Goal: Contribute content

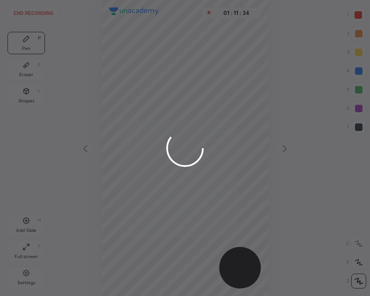
scroll to position [296, 220]
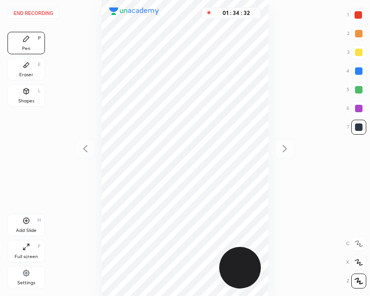
click at [40, 11] on button "End recording" at bounding box center [33, 12] width 52 height 11
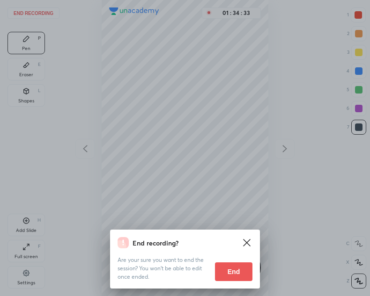
drag, startPoint x: 237, startPoint y: 270, endPoint x: 223, endPoint y: 283, distance: 18.6
click at [237, 271] on button "End" at bounding box center [233, 271] width 37 height 19
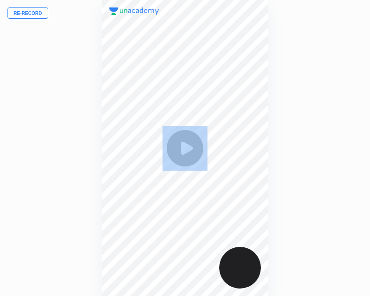
drag, startPoint x: 166, startPoint y: 215, endPoint x: 171, endPoint y: 216, distance: 5.2
click at [42, 12] on button "Re-record" at bounding box center [27, 12] width 41 height 11
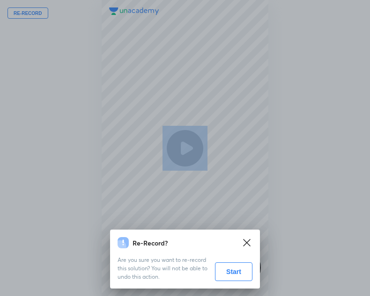
drag, startPoint x: 226, startPoint y: 274, endPoint x: 218, endPoint y: 275, distance: 8.5
click at [224, 275] on button "Start" at bounding box center [233, 271] width 37 height 19
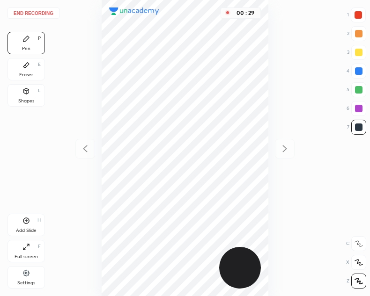
click at [361, 70] on div at bounding box center [358, 70] width 7 height 7
drag, startPoint x: 358, startPoint y: 11, endPoint x: 272, endPoint y: 46, distance: 93.1
click at [358, 11] on div at bounding box center [357, 14] width 15 height 15
drag, startPoint x: 359, startPoint y: 70, endPoint x: 353, endPoint y: 74, distance: 7.1
click at [358, 71] on div at bounding box center [358, 70] width 7 height 7
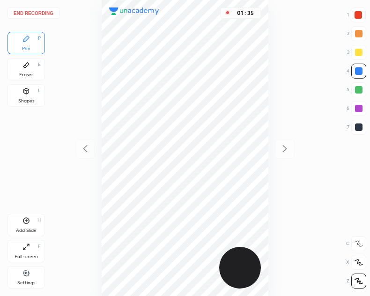
drag, startPoint x: 27, startPoint y: 220, endPoint x: 31, endPoint y: 217, distance: 5.7
click at [30, 218] on div "Add Slide H" at bounding box center [25, 225] width 37 height 22
drag, startPoint x: 89, startPoint y: 147, endPoint x: 90, endPoint y: 154, distance: 6.6
click at [90, 146] on icon at bounding box center [85, 148] width 11 height 11
click at [287, 147] on icon at bounding box center [284, 148] width 11 height 11
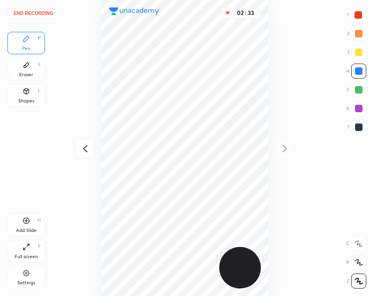
click at [29, 11] on button "End recording" at bounding box center [33, 12] width 52 height 11
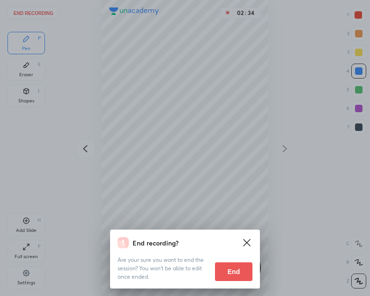
click at [233, 270] on button "End" at bounding box center [233, 271] width 37 height 19
